Goal: Check status: Check status

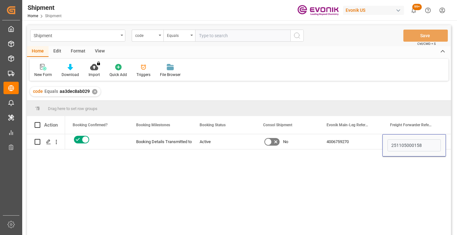
scroll to position [94, 0]
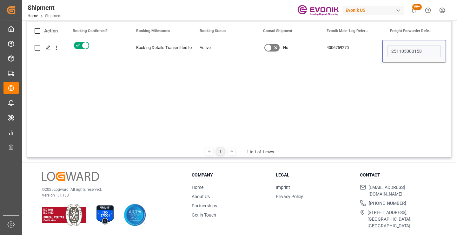
click at [284, 97] on div "Yes aa3dec8ab029 Booking Details Transmitted to SAP Active No 4006759270 251105…" at bounding box center [258, 92] width 386 height 105
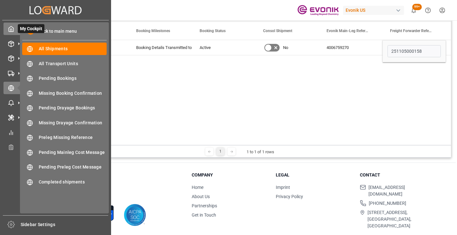
click at [10, 29] on icon at bounding box center [11, 29] width 6 height 6
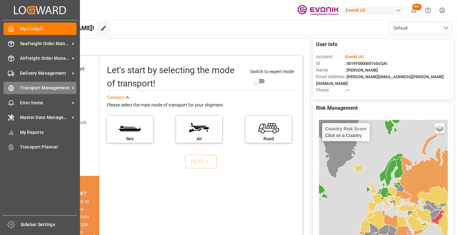
click at [12, 86] on icon at bounding box center [11, 88] width 6 height 6
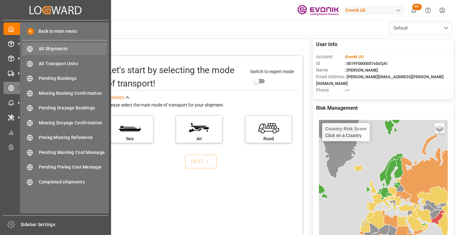
click at [66, 47] on span "All Shipments" at bounding box center [73, 48] width 68 height 7
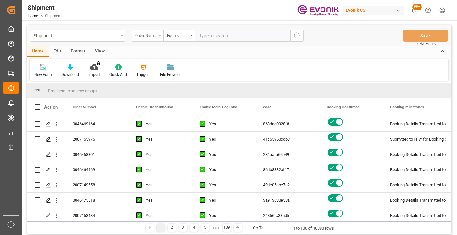
click at [152, 36] on div "Order Number" at bounding box center [146, 34] width 22 height 7
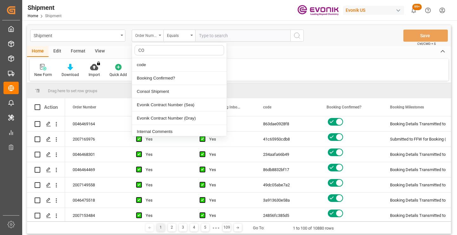
type input "COD"
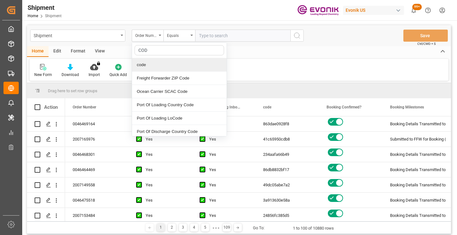
click at [159, 62] on div "code" at bounding box center [179, 64] width 95 height 13
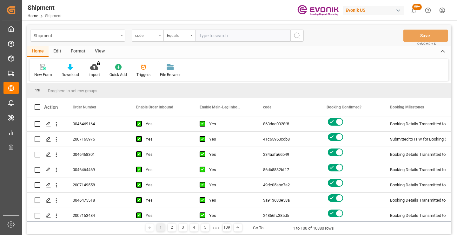
click at [228, 34] on input "text" at bounding box center [242, 36] width 95 height 12
paste input "30dce8fe2863"
type input "30dce8fe2863"
click at [296, 37] on icon "search button" at bounding box center [297, 36] width 8 height 8
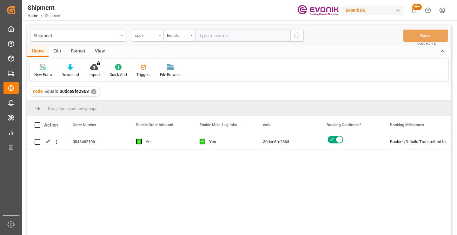
click at [380, 173] on div "0046462106 Yes Yes 30dce8fe2863 Booking Details Transmitted to SAP Active No" at bounding box center [258, 186] width 386 height 105
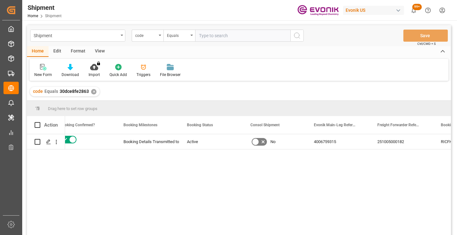
scroll to position [0, 254]
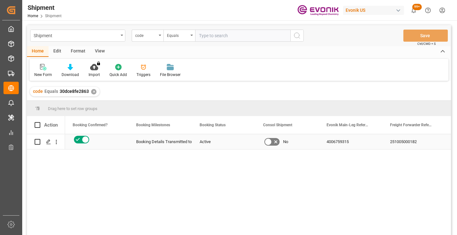
click at [398, 146] on div "251005000182" at bounding box center [413, 141] width 63 height 15
click at [337, 141] on div "4006759315" at bounding box center [350, 141] width 63 height 15
click at [94, 90] on div "✕" at bounding box center [93, 91] width 5 height 5
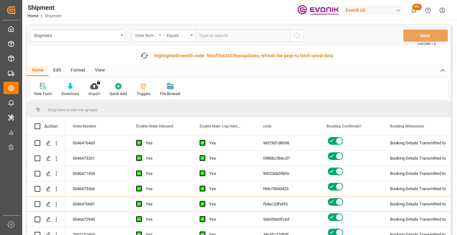
click at [148, 36] on div "Order Number" at bounding box center [146, 34] width 22 height 7
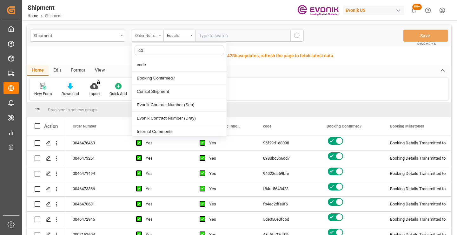
type input "cod"
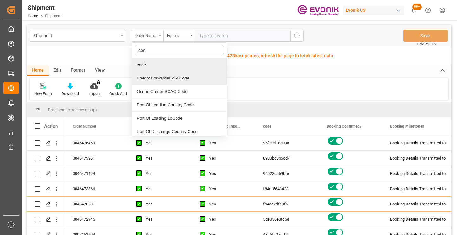
click at [145, 65] on div "code" at bounding box center [179, 64] width 95 height 13
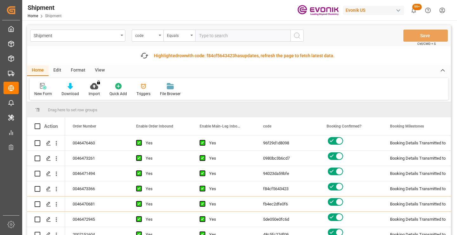
click at [219, 38] on input "text" at bounding box center [242, 36] width 95 height 12
paste input "522663e4af21"
type input "522663e4af21"
click at [297, 32] on icon "search button" at bounding box center [297, 36] width 8 height 8
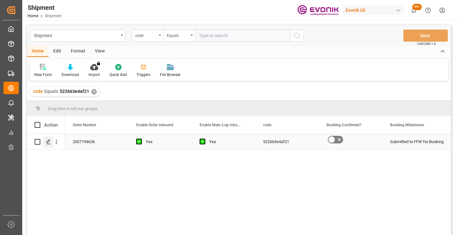
click at [47, 141] on icon "Press SPACE to select this row." at bounding box center [48, 141] width 5 height 5
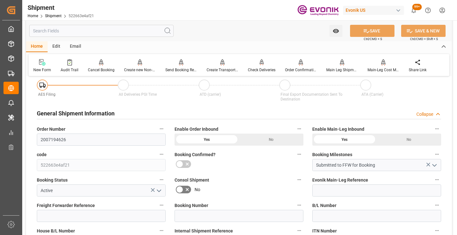
scroll to position [95, 0]
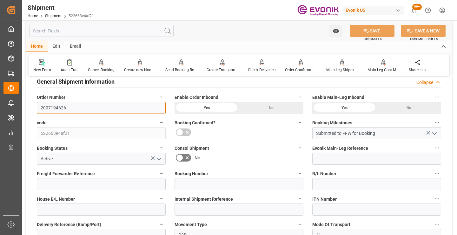
click at [64, 105] on input "2007194626" at bounding box center [101, 108] width 129 height 12
click at [102, 30] on input "text" at bounding box center [101, 31] width 144 height 12
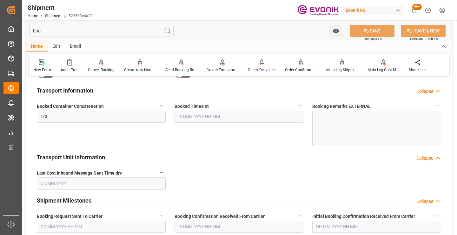
scroll to position [13, 0]
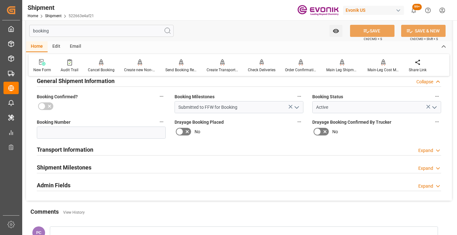
type input "booking"
click at [90, 165] on h2 "Shipment Milestones" at bounding box center [64, 167] width 55 height 9
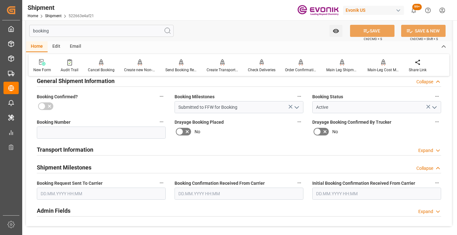
click at [104, 188] on input "text" at bounding box center [101, 193] width 129 height 12
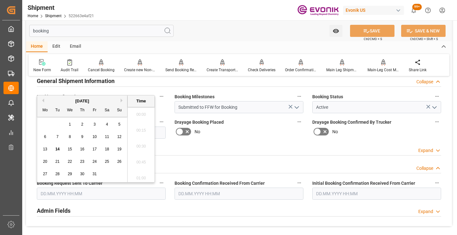
scroll to position [875, 0]
click at [95, 136] on span "10" at bounding box center [94, 136] width 4 height 4
type input "10.10.2025 00:00"
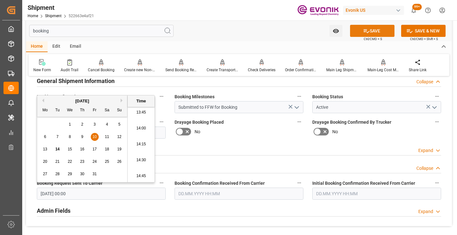
click at [355, 30] on button "SAVE" at bounding box center [372, 31] width 44 height 12
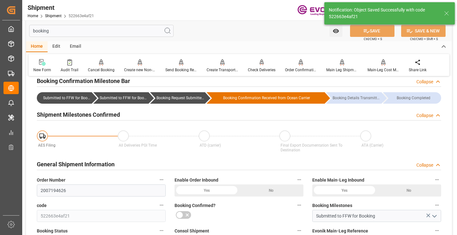
type input "Booking Request Submitted to Ocean Carrier"
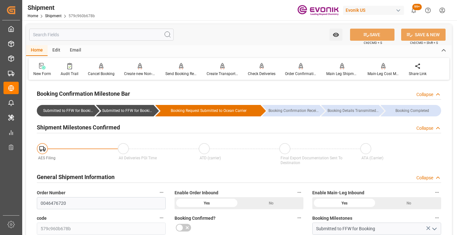
scroll to position [63, 0]
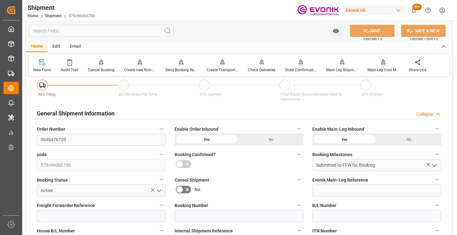
click at [101, 30] on input "text" at bounding box center [101, 31] width 144 height 12
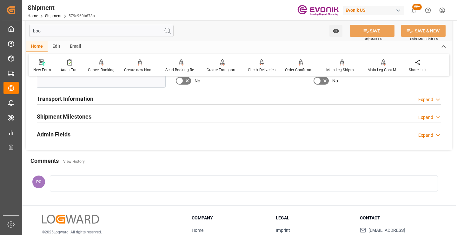
scroll to position [0, 0]
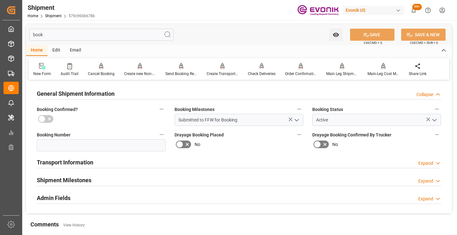
type input "book"
click at [83, 182] on h2 "Shipment Milestones" at bounding box center [64, 179] width 55 height 9
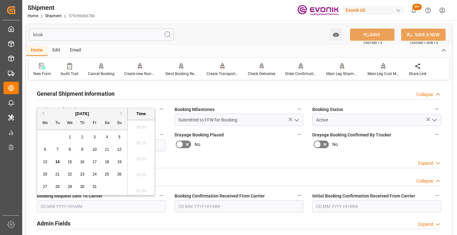
click at [96, 207] on input "text" at bounding box center [101, 206] width 129 height 12
click at [94, 149] on span "10" at bounding box center [94, 149] width 4 height 4
type input "[DATE] 00:00"
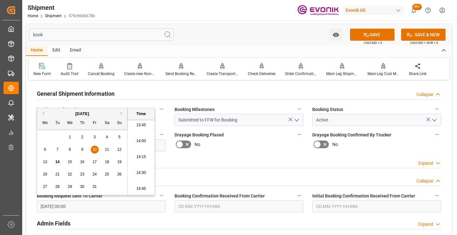
click at [207, 204] on input "text" at bounding box center [239, 206] width 129 height 12
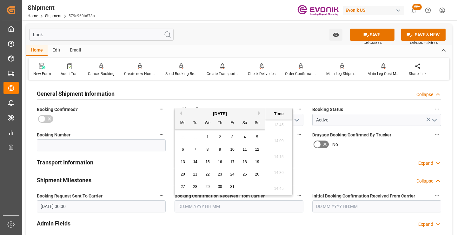
click at [232, 147] on span "10" at bounding box center [232, 149] width 4 height 4
type input "10.10.2025 00:00"
click at [369, 33] on button "SAVE" at bounding box center [372, 35] width 44 height 12
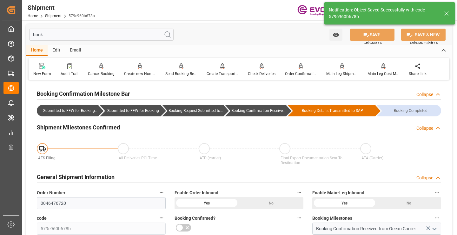
type input "Booking Confirmation Received from Ocean Carrier"
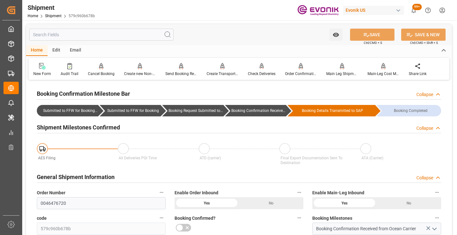
scroll to position [95, 0]
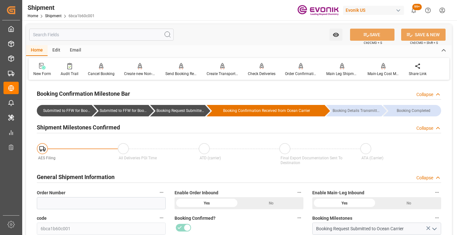
scroll to position [95, 0]
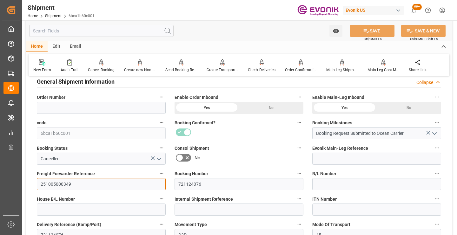
click at [56, 184] on input "251005000349" at bounding box center [101, 184] width 129 height 12
click at [98, 28] on input "text" at bounding box center [101, 31] width 144 height 12
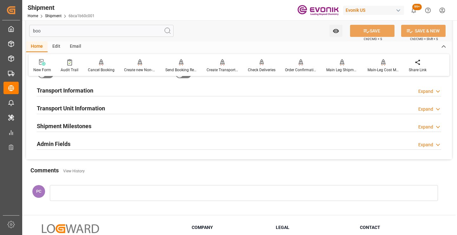
scroll to position [13, 0]
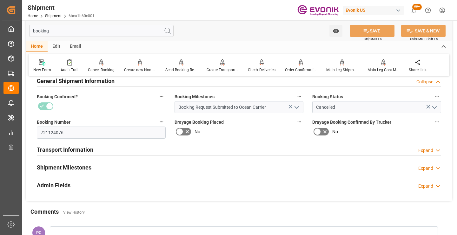
type input "booking"
click at [55, 166] on h2 "Shipment Milestones" at bounding box center [64, 167] width 55 height 9
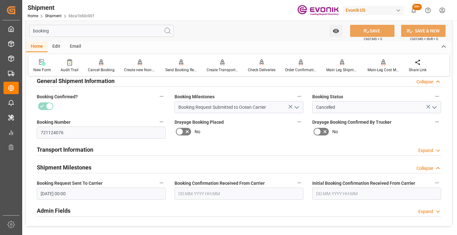
click at [190, 196] on input "text" at bounding box center [239, 193] width 129 height 12
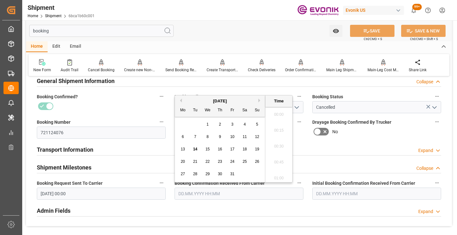
scroll to position [875, 0]
click at [184, 149] on span "13" at bounding box center [183, 149] width 4 height 4
type input "[DATE] 00:00"
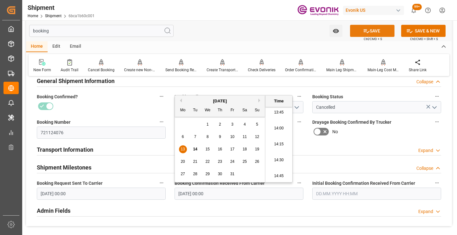
click at [357, 32] on button "SAVE" at bounding box center [372, 31] width 44 height 12
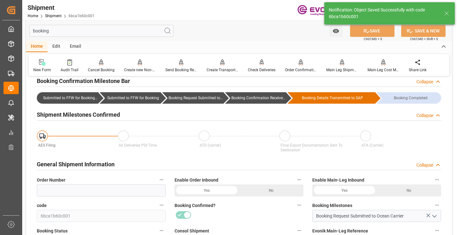
type input "Booking Confirmation Received from Ocean Carrier"
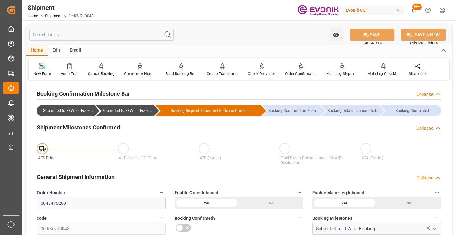
scroll to position [95, 0]
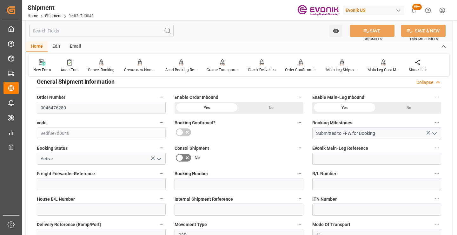
click at [122, 28] on input "text" at bounding box center [101, 31] width 144 height 12
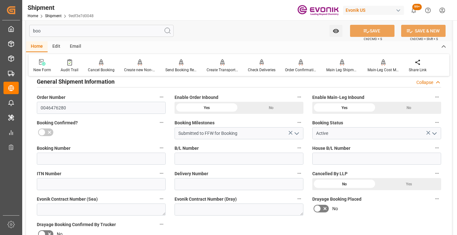
scroll to position [13, 0]
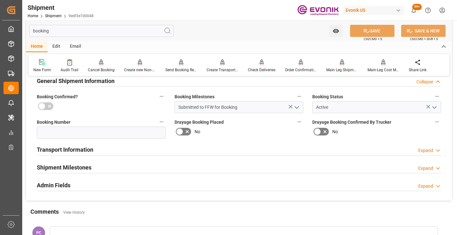
type input "booking"
click at [81, 169] on h2 "Shipment Milestones" at bounding box center [64, 167] width 55 height 9
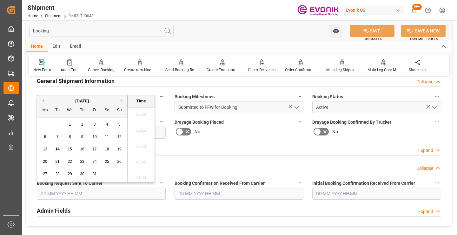
click at [81, 193] on input "text" at bounding box center [101, 193] width 129 height 12
click at [121, 136] on span "12" at bounding box center [119, 136] width 4 height 4
type input "12.10.2025 00:00"
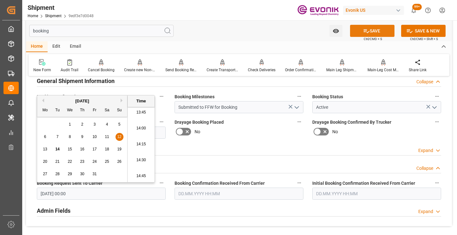
click at [375, 30] on button "SAVE" at bounding box center [372, 31] width 44 height 12
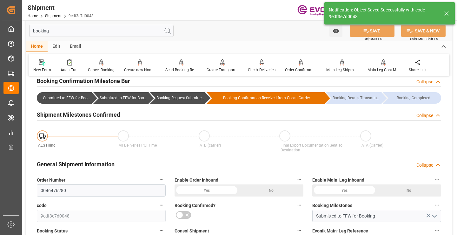
type input "Booking Request Submitted to Ocean Carrier"
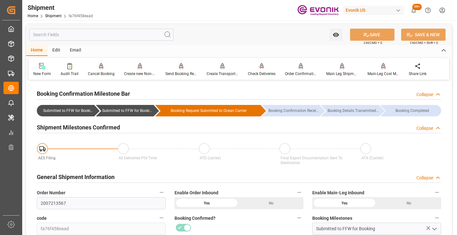
scroll to position [190, 0]
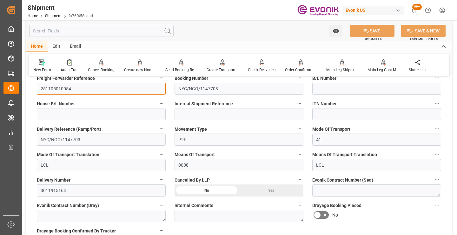
click at [64, 89] on input "251105010054" at bounding box center [101, 89] width 129 height 12
click at [115, 30] on input "text" at bounding box center [101, 31] width 144 height 12
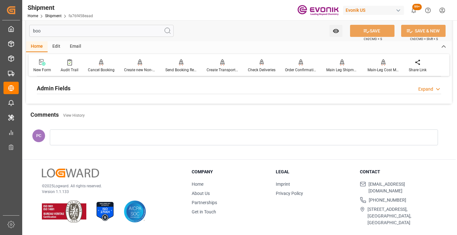
scroll to position [83, 0]
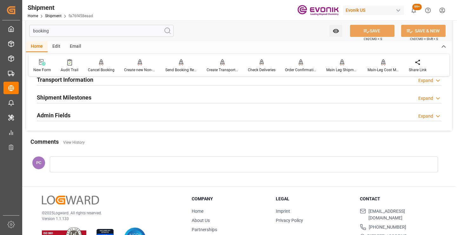
type input "booking"
click at [95, 101] on div "Shipment Milestones Expand" at bounding box center [239, 97] width 404 height 12
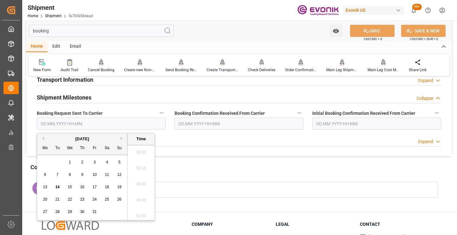
click at [80, 126] on input "text" at bounding box center [101, 123] width 129 height 12
click at [46, 186] on span "13" at bounding box center [45, 186] width 4 height 4
type input "[DATE] 00:00"
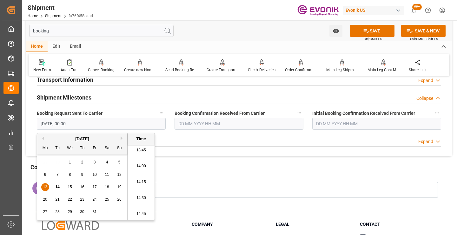
click at [192, 127] on input "text" at bounding box center [239, 123] width 129 height 12
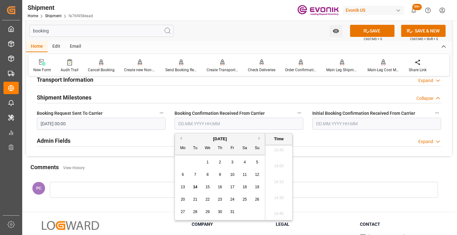
click at [182, 185] on span "13" at bounding box center [183, 186] width 4 height 4
type input "[DATE] 00:00"
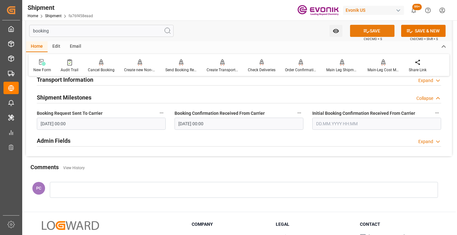
click at [377, 31] on button "SAVE" at bounding box center [372, 31] width 44 height 12
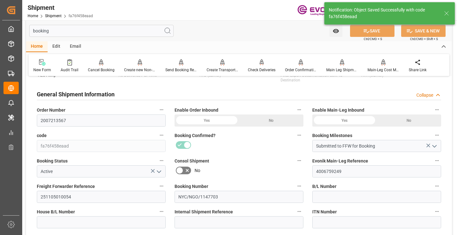
type input "Booking Details Transmitted to SAP"
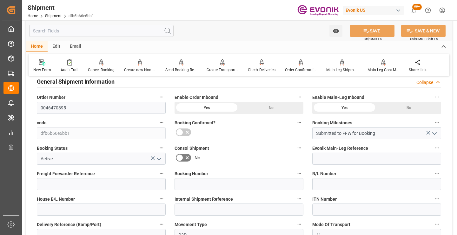
scroll to position [127, 0]
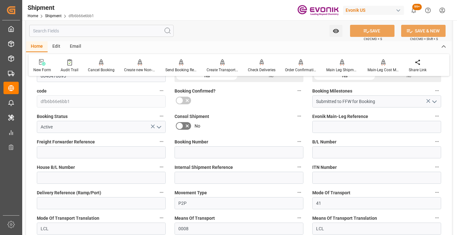
click at [118, 30] on input "text" at bounding box center [101, 31] width 144 height 12
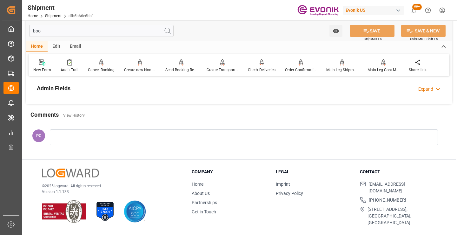
scroll to position [44, 0]
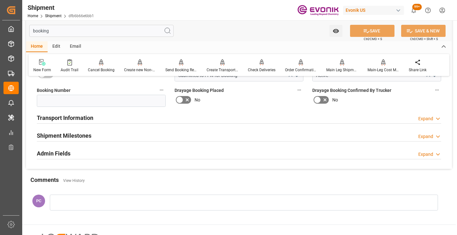
type input "booking"
click at [84, 137] on h2 "Shipment Milestones" at bounding box center [64, 135] width 55 height 9
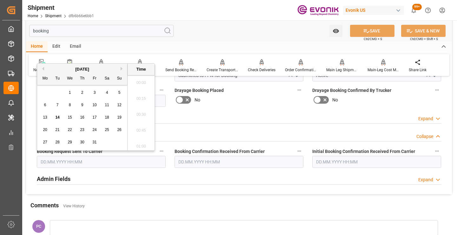
click at [82, 162] on input "text" at bounding box center [101, 161] width 129 height 12
click at [45, 116] on span "13" at bounding box center [45, 117] width 4 height 4
type input "[DATE] 00:00"
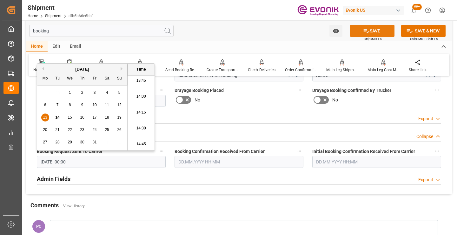
click at [367, 32] on icon at bounding box center [366, 31] width 7 height 7
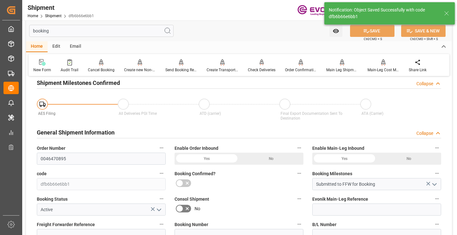
type input "Booking Request Submitted to Ocean Carrier"
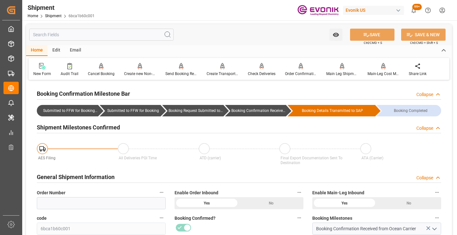
scroll to position [95, 0]
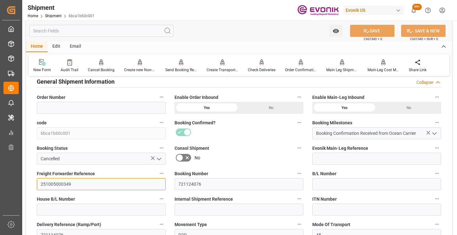
click at [66, 181] on input "251005000349" at bounding box center [101, 184] width 129 height 12
click at [138, 33] on input "text" at bounding box center [101, 31] width 144 height 12
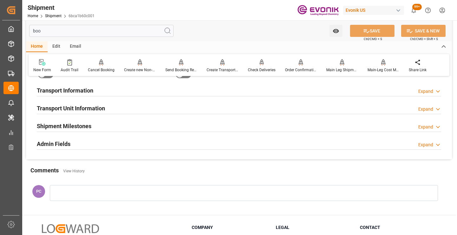
scroll to position [13, 0]
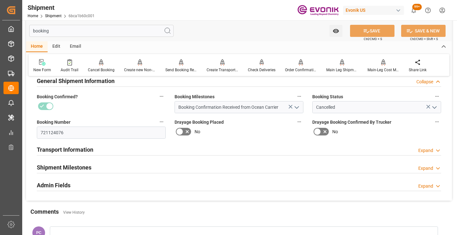
type input "booking"
click at [100, 167] on div "Shipment Milestones Expand" at bounding box center [239, 167] width 404 height 12
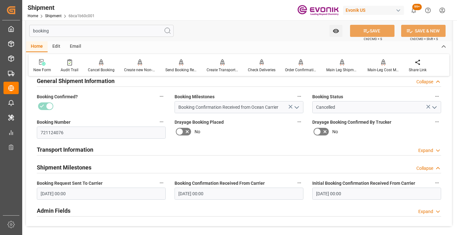
click at [95, 200] on div "Booking Request Sent To Carrier 10.10.2025 00:00" at bounding box center [101, 188] width 138 height 25
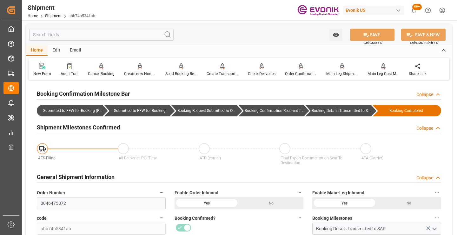
click at [213, 89] on div "Booking Confirmation Milestone Bar Collapse" at bounding box center [239, 93] width 404 height 12
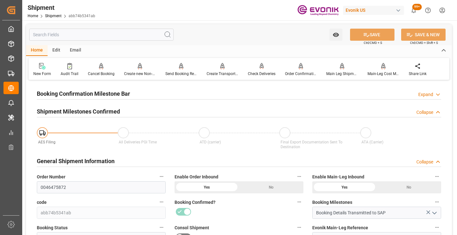
click at [111, 168] on div "General Shipment Information Collapse" at bounding box center [238, 161] width 413 height 18
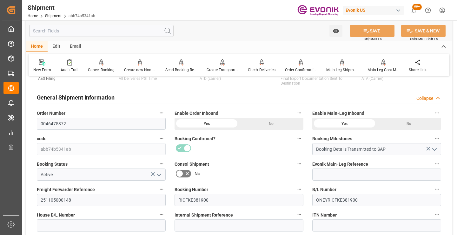
scroll to position [95, 0]
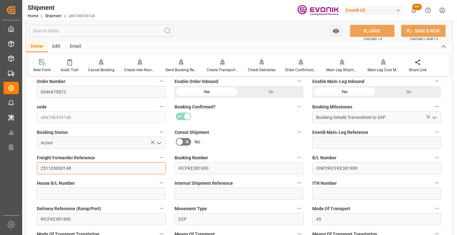
click at [63, 165] on input "251105000148" at bounding box center [101, 168] width 129 height 12
click at [142, 35] on input "text" at bounding box center [101, 31] width 144 height 12
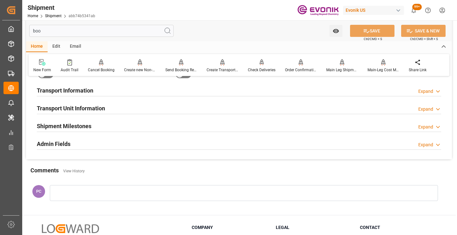
scroll to position [29, 0]
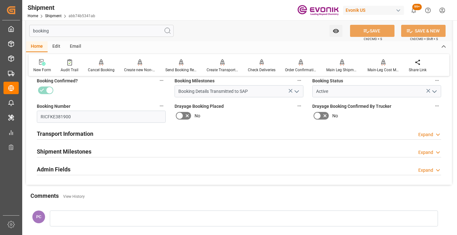
type input "booking"
click at [101, 149] on div "Shipment Milestones Expand" at bounding box center [239, 151] width 404 height 12
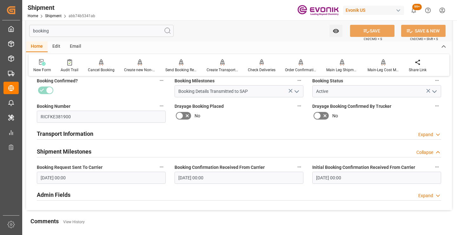
click at [91, 181] on input "09.10.2025 00:00" at bounding box center [101, 177] width 129 height 12
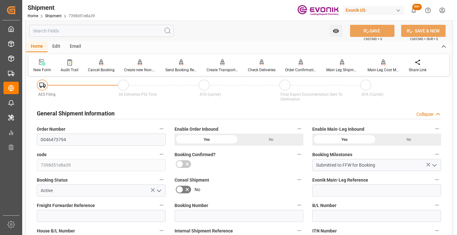
scroll to position [95, 0]
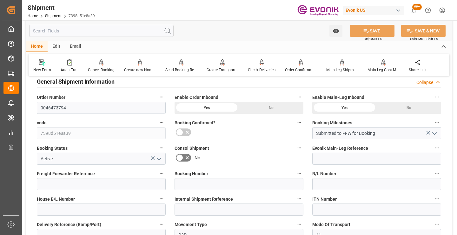
click at [130, 31] on input "text" at bounding box center [101, 31] width 144 height 12
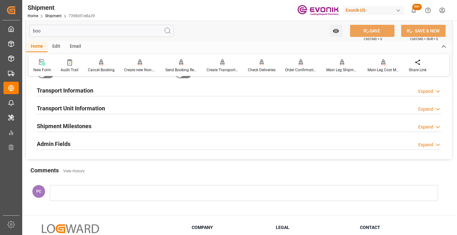
scroll to position [13, 0]
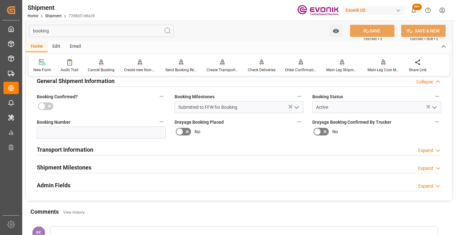
type input "booking"
click at [93, 166] on div "Shipment Milestones Expand" at bounding box center [239, 167] width 404 height 12
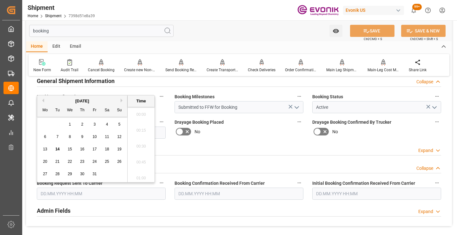
click at [93, 188] on input "text" at bounding box center [101, 193] width 129 height 12
click at [48, 148] on div "13" at bounding box center [45, 149] width 8 height 8
type input "13.10.2025 00:00"
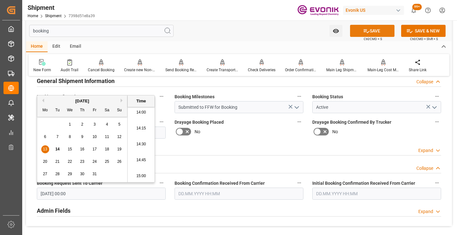
click at [352, 35] on button "SAVE" at bounding box center [372, 31] width 44 height 12
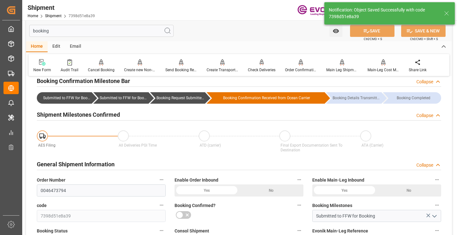
type input "Booking Request Submitted to Ocean Carrier"
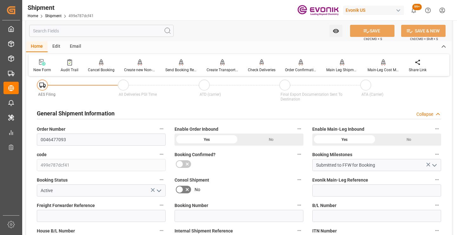
scroll to position [95, 0]
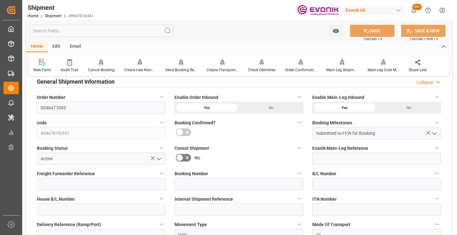
click at [148, 29] on input "text" at bounding box center [101, 31] width 144 height 12
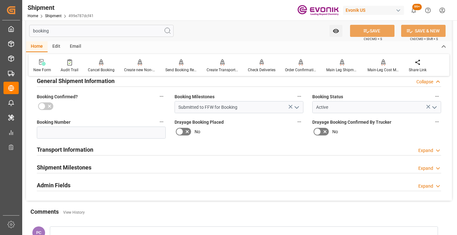
type input "booking"
click at [108, 165] on div "Shipment Milestones Expand" at bounding box center [239, 167] width 404 height 12
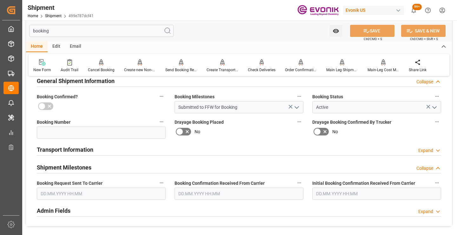
click at [99, 193] on input "text" at bounding box center [101, 193] width 129 height 12
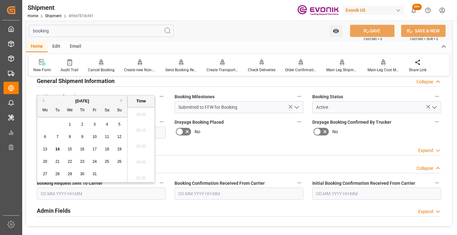
scroll to position [891, 0]
click at [57, 147] on span "14" at bounding box center [57, 149] width 4 height 4
type input "[DATE] 00:00"
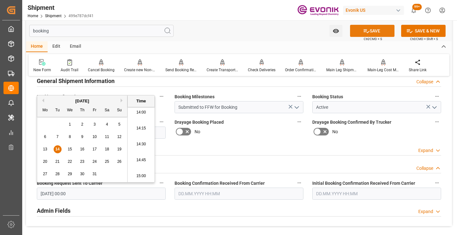
click at [368, 31] on icon at bounding box center [366, 31] width 7 height 7
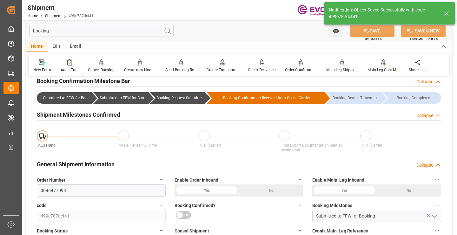
type input "Booking Request Submitted to Ocean Carrier"
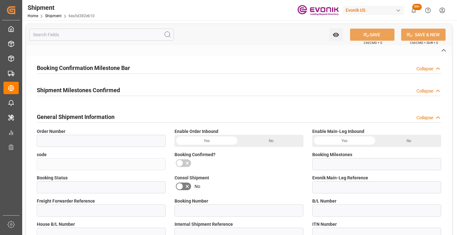
type input "0046476626"
type input "6ea5d382eb10"
type input "Submitted to FFW for Booking"
type input "Active"
type input "P2P"
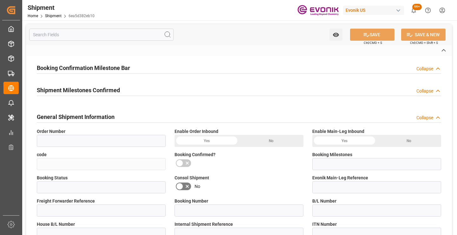
type input "41"
type input "LCL"
type input "0008"
type input "LCL"
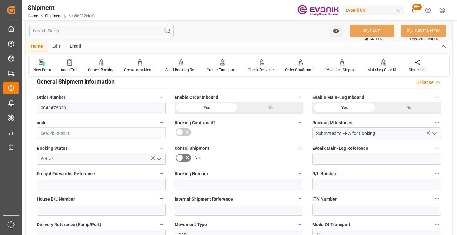
scroll to position [127, 0]
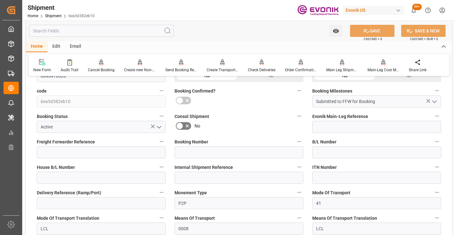
click at [136, 29] on input "text" at bounding box center [101, 31] width 144 height 12
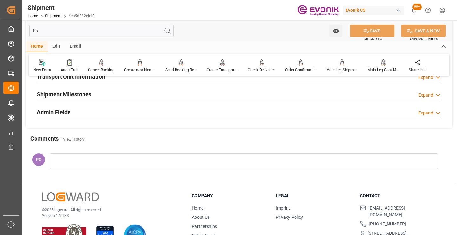
scroll to position [44, 0]
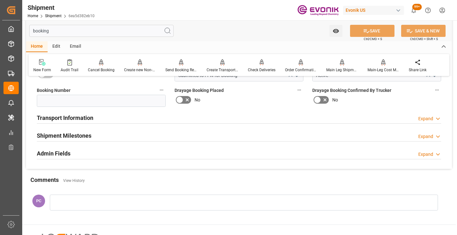
type input "booking"
click at [106, 132] on div "Shipment Milestones Expand" at bounding box center [239, 135] width 404 height 12
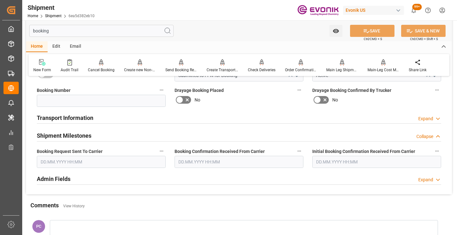
click at [88, 163] on input "text" at bounding box center [101, 161] width 129 height 12
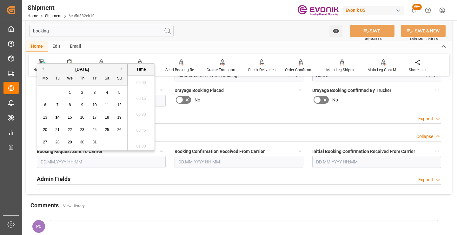
scroll to position [891, 0]
click at [56, 118] on span "14" at bounding box center [57, 117] width 4 height 4
type input "[DATE] 00:00"
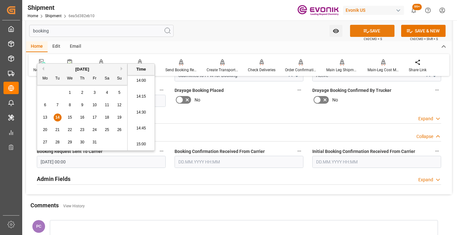
click at [374, 29] on button "SAVE" at bounding box center [372, 31] width 44 height 12
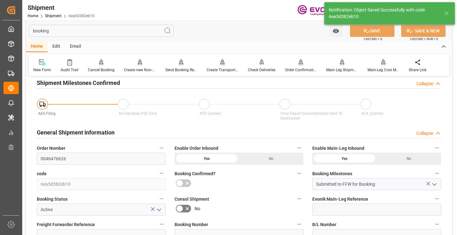
type input "Booking Request Submitted to Ocean Carrier"
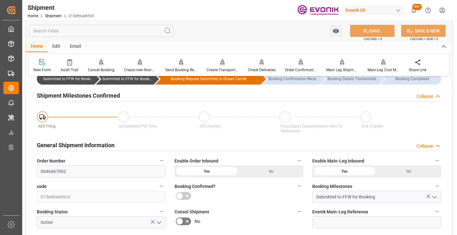
scroll to position [95, 0]
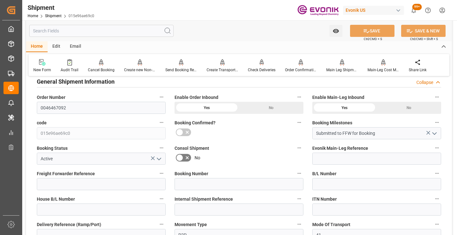
click at [132, 30] on input "text" at bounding box center [101, 31] width 144 height 12
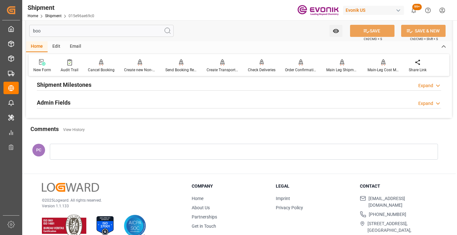
scroll to position [13, 0]
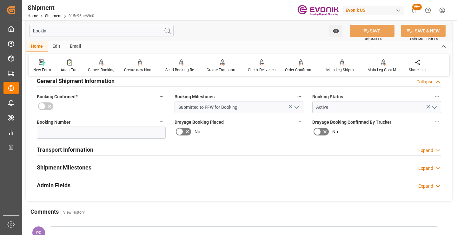
type input "bookin"
click at [83, 166] on h2 "Shipment Milestones" at bounding box center [64, 167] width 55 height 9
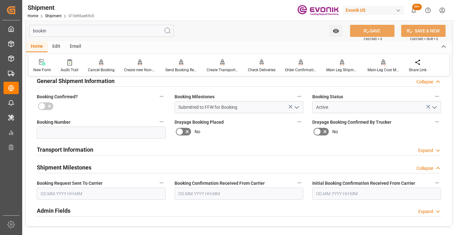
click at [90, 191] on input "text" at bounding box center [101, 193] width 129 height 12
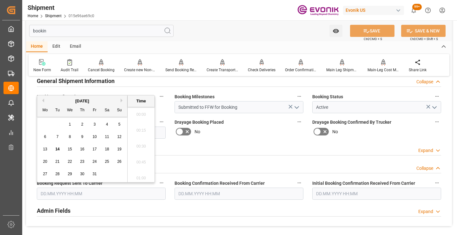
scroll to position [891, 0]
click at [58, 147] on span "14" at bounding box center [57, 149] width 4 height 4
type input "[DATE] 00:00"
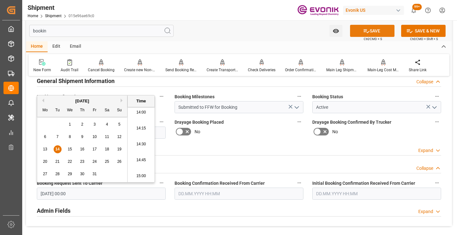
click at [363, 26] on button "SAVE" at bounding box center [372, 31] width 44 height 12
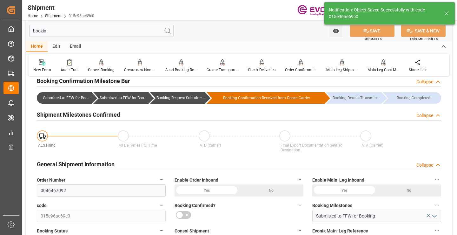
type input "Booking Request Submitted to Ocean Carrier"
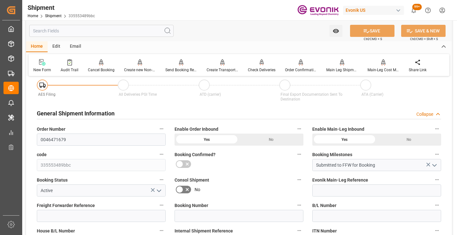
scroll to position [95, 0]
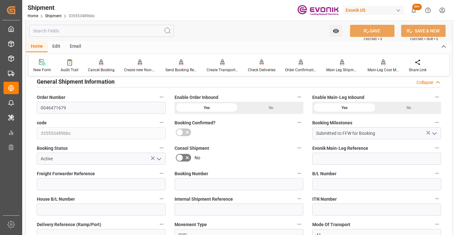
click at [140, 31] on input "text" at bounding box center [101, 31] width 144 height 12
type input "v"
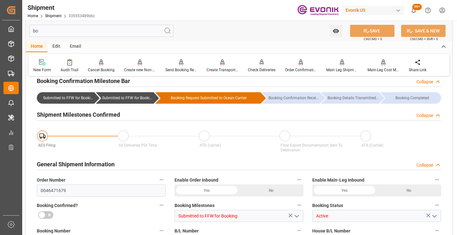
scroll to position [13, 0]
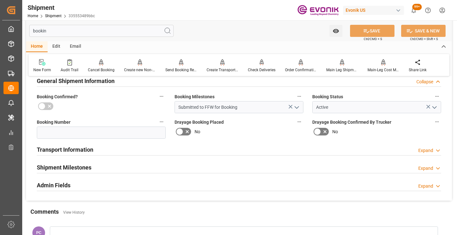
type input "bookin"
click at [103, 175] on div "Shipment Milestones Expand" at bounding box center [238, 167] width 413 height 18
click at [103, 168] on div "Shipment Milestones Expand" at bounding box center [239, 167] width 404 height 12
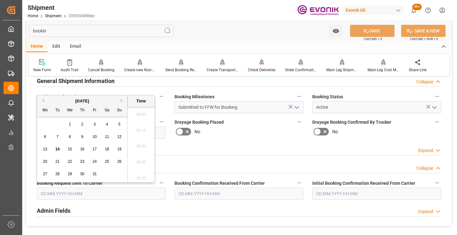
click at [90, 194] on input "text" at bounding box center [101, 193] width 129 height 12
click at [60, 146] on div "14" at bounding box center [58, 149] width 8 height 8
type input "[DATE] 00:00"
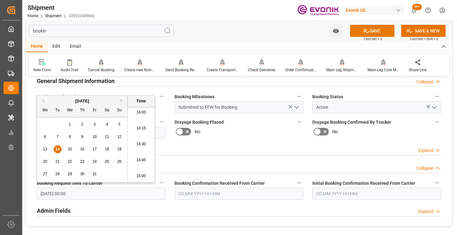
click at [364, 33] on icon at bounding box center [366, 31] width 7 height 7
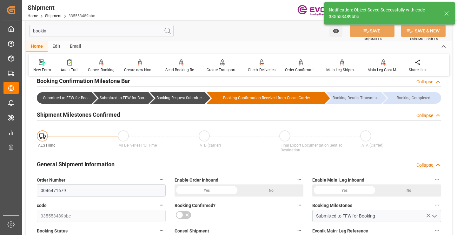
type input "0046471679"
type input "335553489bbc"
type input "P2P"
type input "41"
type input "LCL"
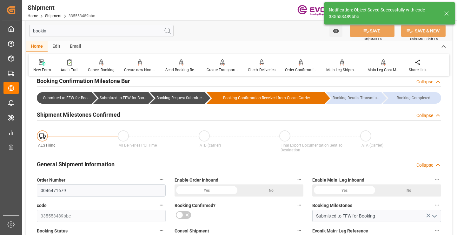
type input "0008"
type input "LCL"
type input "Booking Request Submitted to Ocean Carrier"
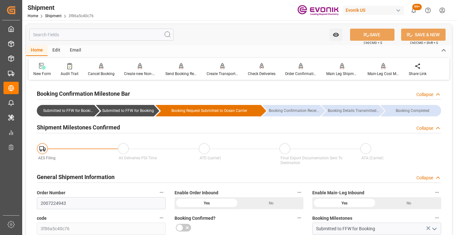
scroll to position [63, 0]
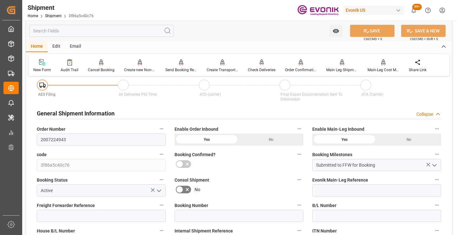
click at [119, 31] on input "text" at bounding box center [101, 31] width 144 height 12
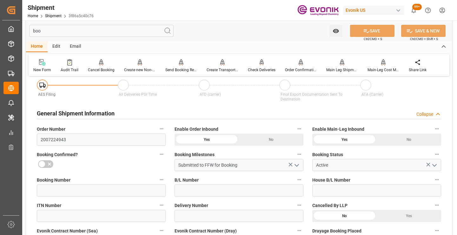
scroll to position [0, 0]
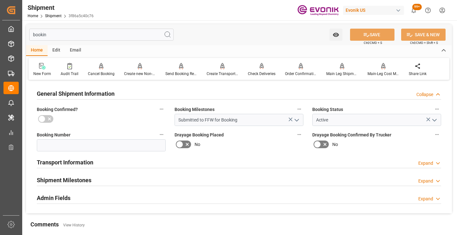
type input "bookin"
click at [98, 179] on div "Shipment Milestones Expand" at bounding box center [239, 179] width 404 height 12
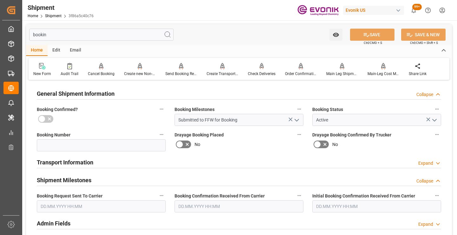
click at [91, 205] on input "text" at bounding box center [101, 206] width 129 height 12
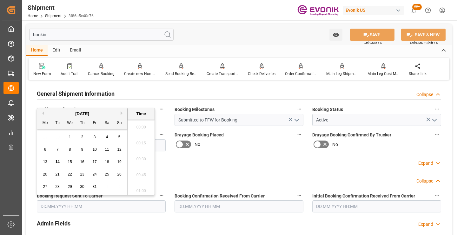
scroll to position [891, 0]
click at [60, 161] on div "14" at bounding box center [58, 162] width 8 height 8
type input "[DATE] 00:00"
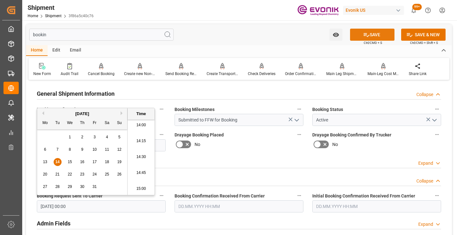
click at [377, 37] on button "SAVE" at bounding box center [372, 35] width 44 height 12
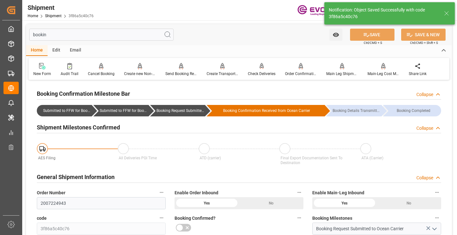
type input "Booking Request Submitted to Ocean Carrier"
